Goal: Information Seeking & Learning: Check status

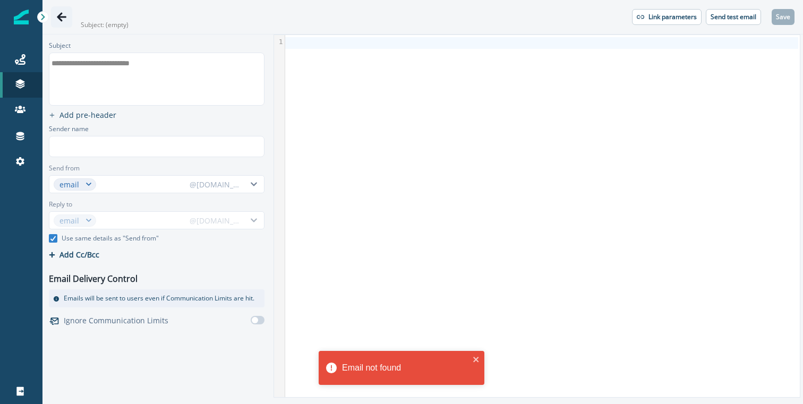
click at [59, 13] on icon "Go back" at bounding box center [61, 17] width 11 height 11
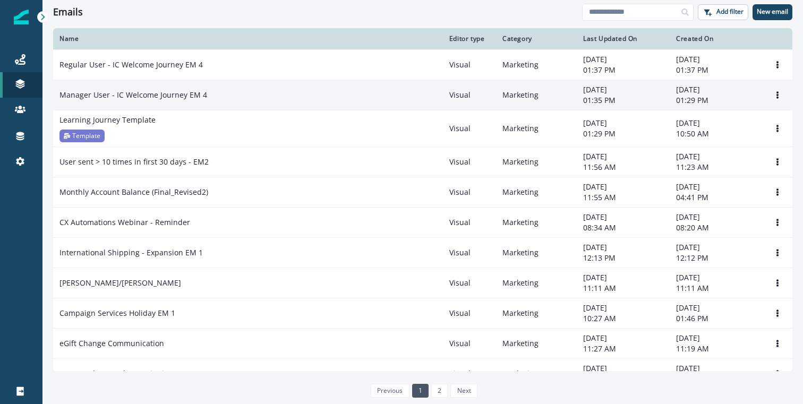
click at [169, 96] on p "Manager User - IC Welcome Journey EM 4" at bounding box center [133, 95] width 148 height 11
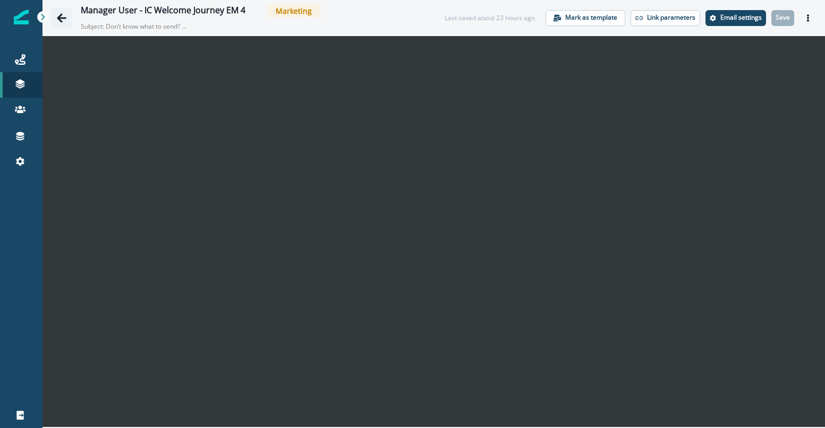
click at [61, 17] on icon "Go back" at bounding box center [62, 17] width 10 height 9
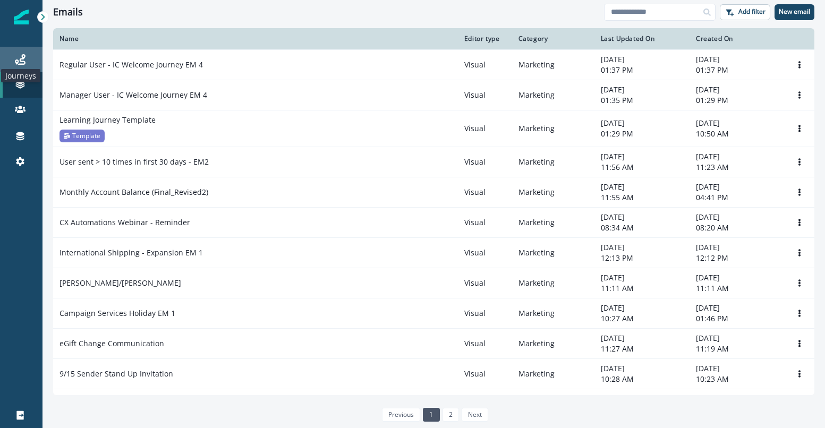
click at [21, 61] on icon at bounding box center [20, 59] width 11 height 11
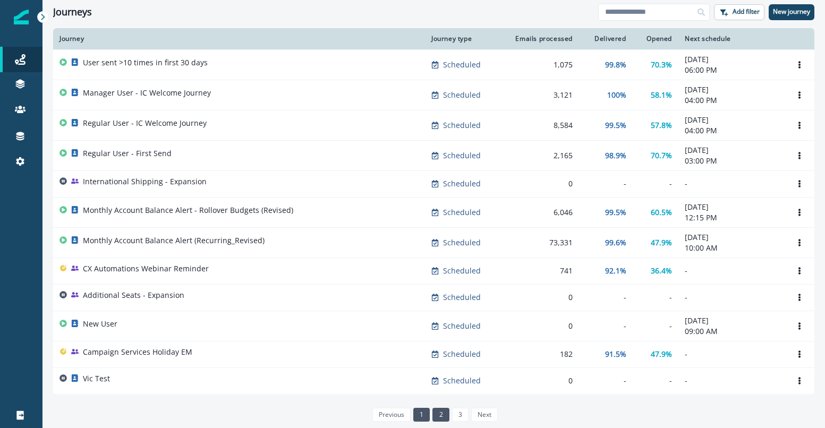
click at [437, 404] on link "2" at bounding box center [440, 415] width 16 height 14
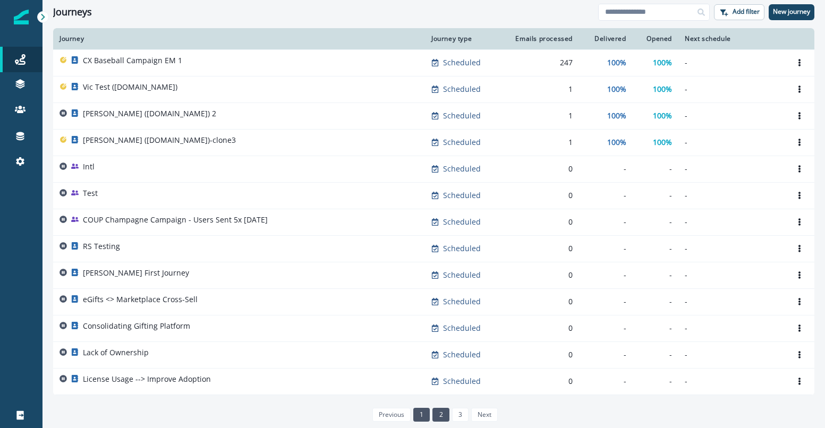
click at [422, 404] on link "1" at bounding box center [421, 415] width 16 height 14
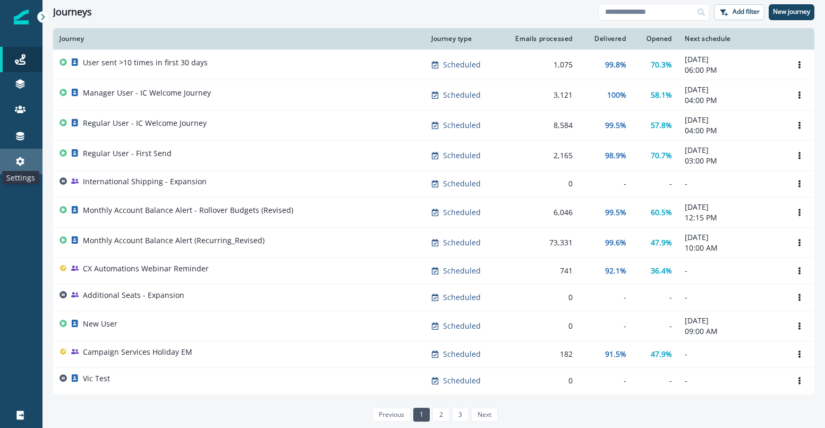
click at [18, 165] on icon at bounding box center [20, 161] width 11 height 11
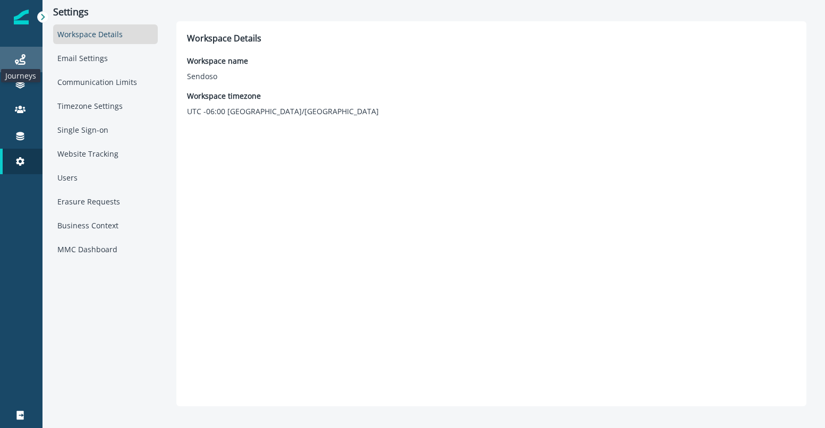
click at [21, 60] on icon at bounding box center [20, 59] width 11 height 11
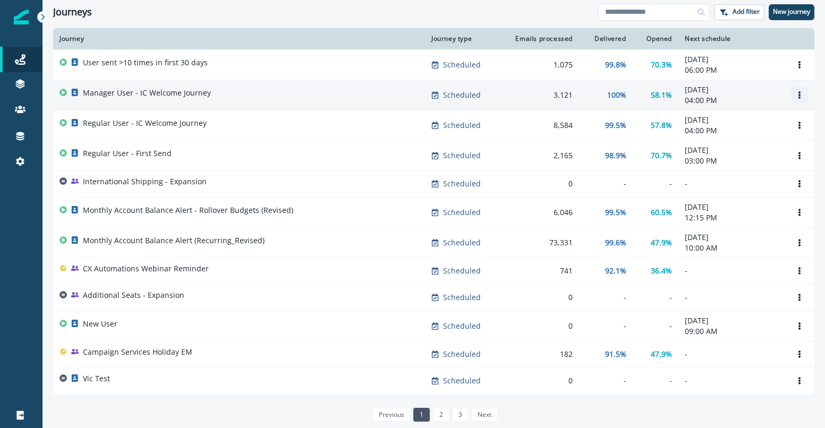
click at [796, 97] on icon "Options" at bounding box center [799, 94] width 7 height 7
click at [306, 97] on div "Manager User - IC Welcome Journey" at bounding box center [238, 95] width 359 height 15
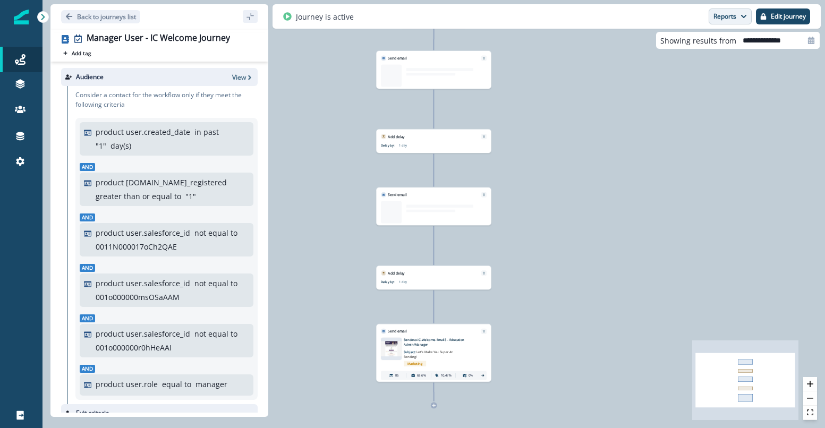
click at [739, 19] on button "Reports" at bounding box center [730, 16] width 43 height 16
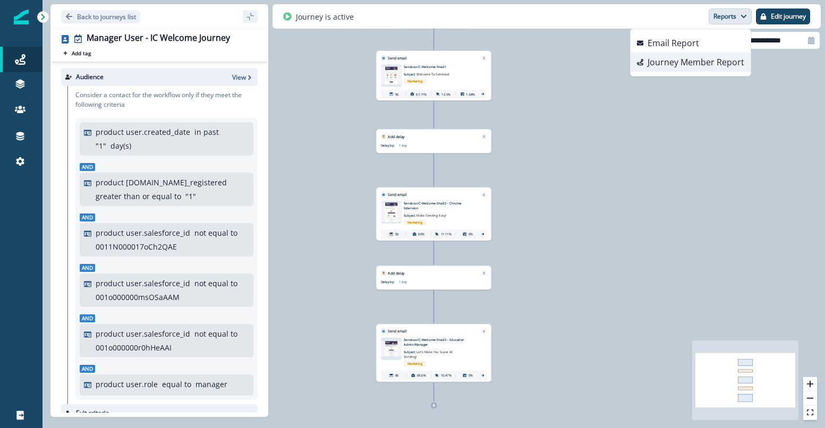
click at [704, 61] on p "Journey Member Report" at bounding box center [696, 62] width 97 height 13
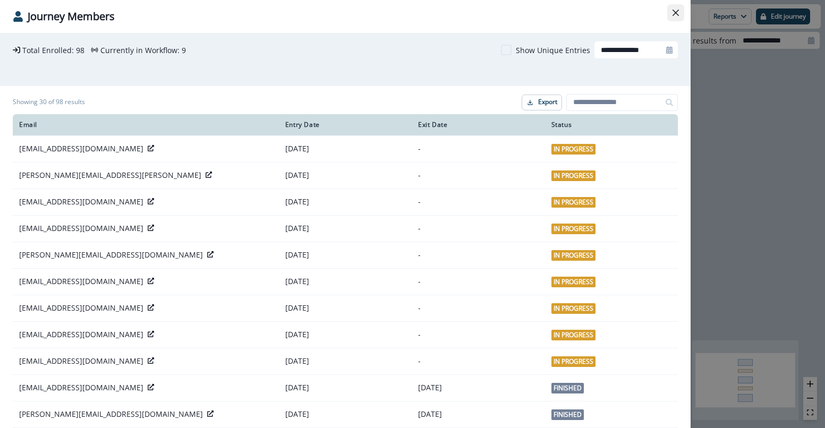
click at [680, 6] on button "Close" at bounding box center [675, 12] width 17 height 17
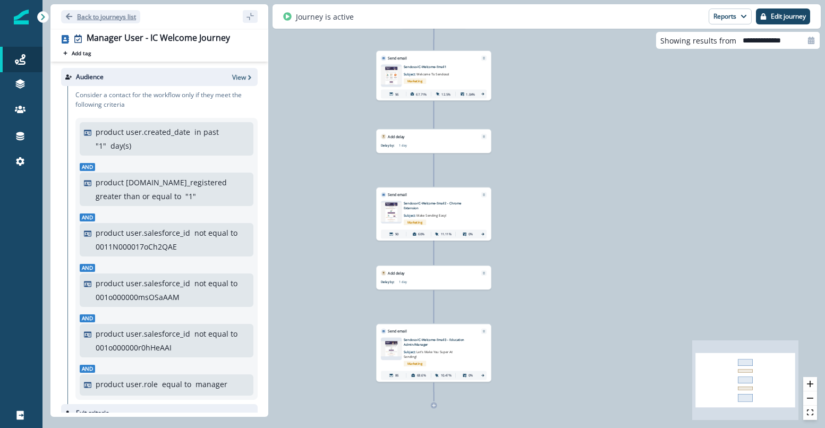
click at [69, 15] on icon "Go back" at bounding box center [68, 16] width 7 height 7
